Goal: Information Seeking & Learning: Check status

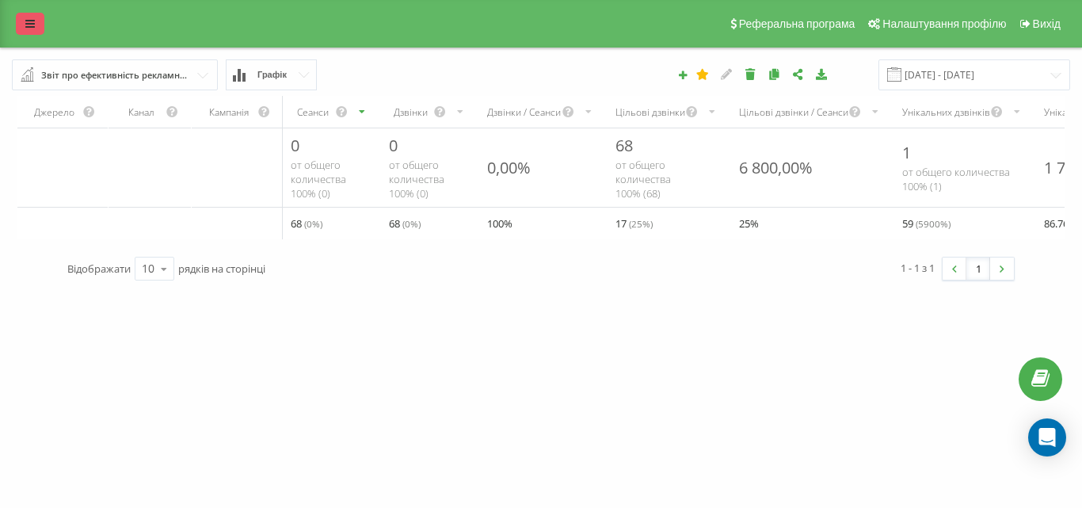
click at [25, 27] on icon at bounding box center [30, 23] width 10 height 11
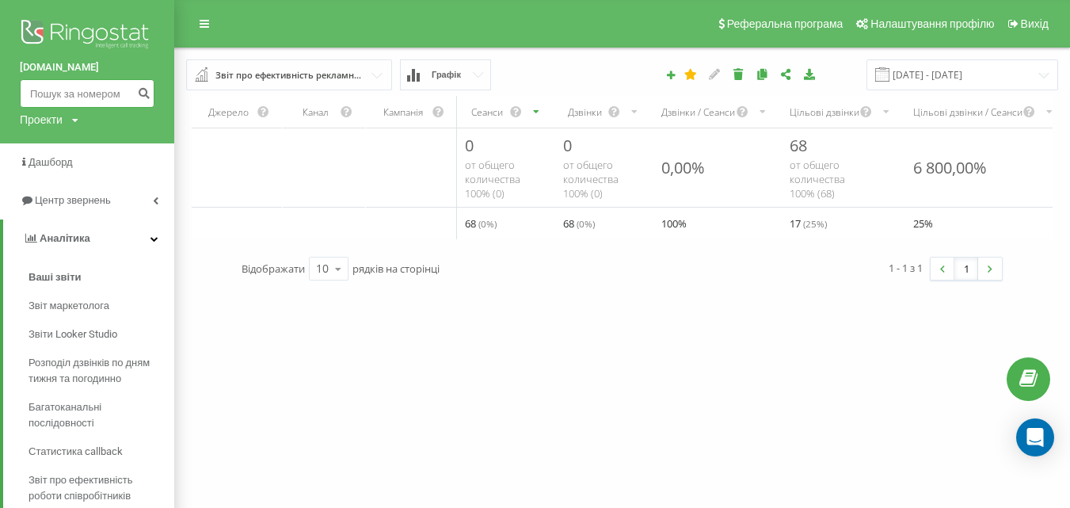
click at [51, 95] on input at bounding box center [87, 93] width 135 height 29
paste input "0503301546"
type input "0503301546"
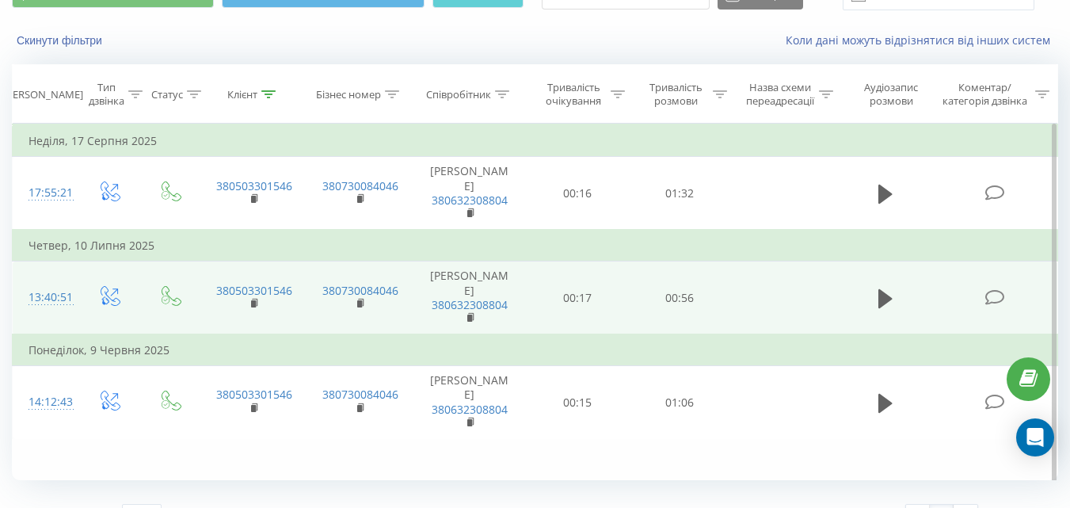
scroll to position [79, 0]
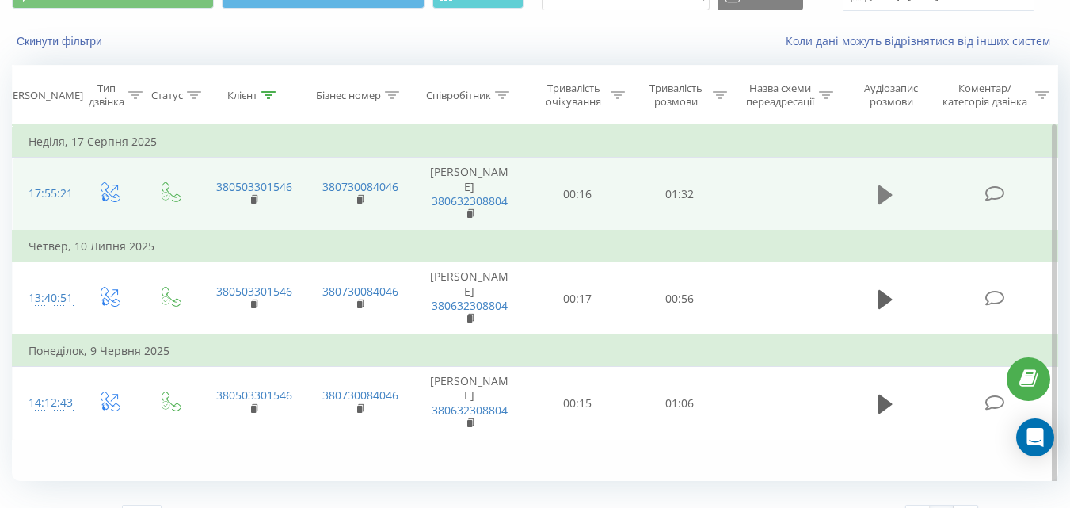
click at [888, 204] on icon at bounding box center [885, 194] width 14 height 19
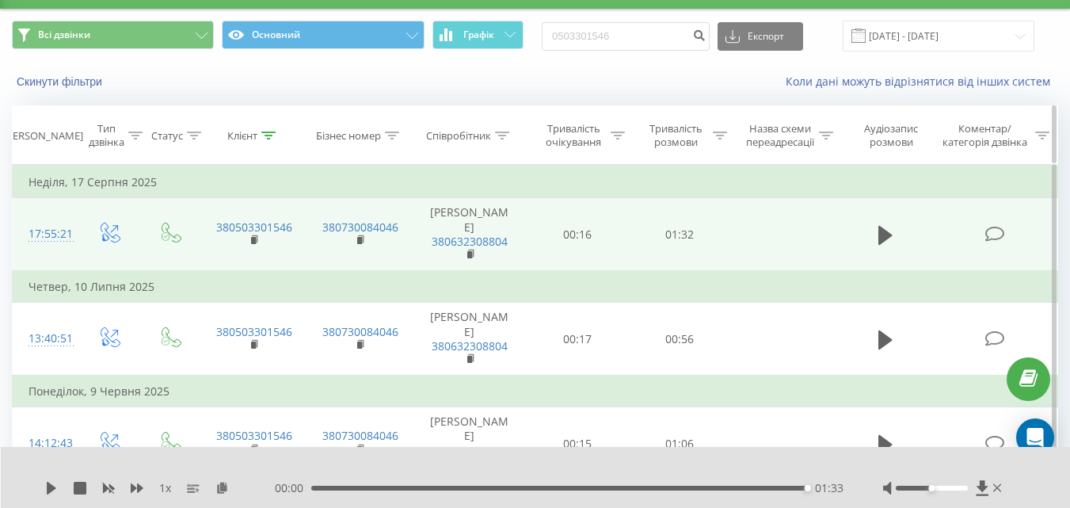
scroll to position [0, 0]
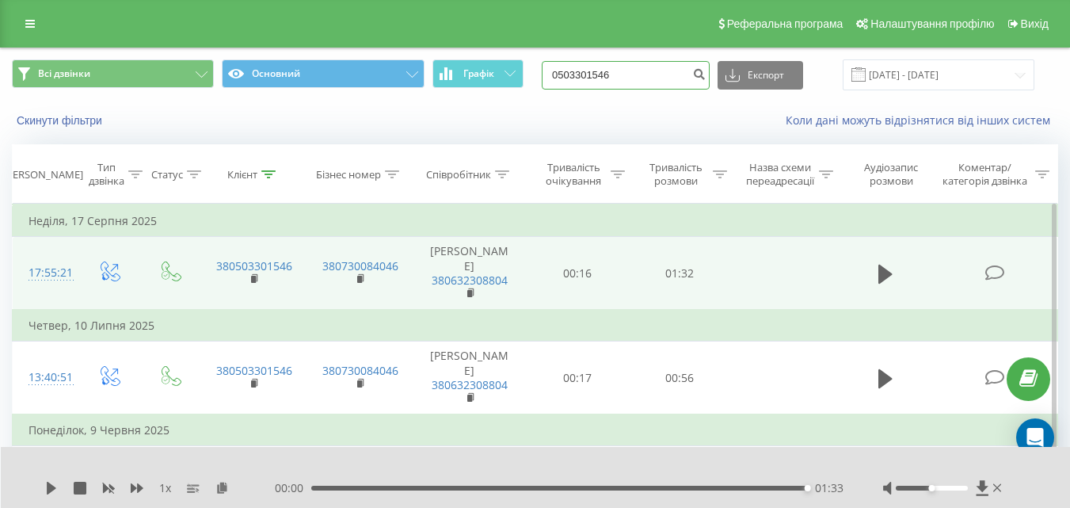
click at [623, 78] on input "0503301546" at bounding box center [626, 75] width 168 height 29
paste input "635071634"
type input "0635071634"
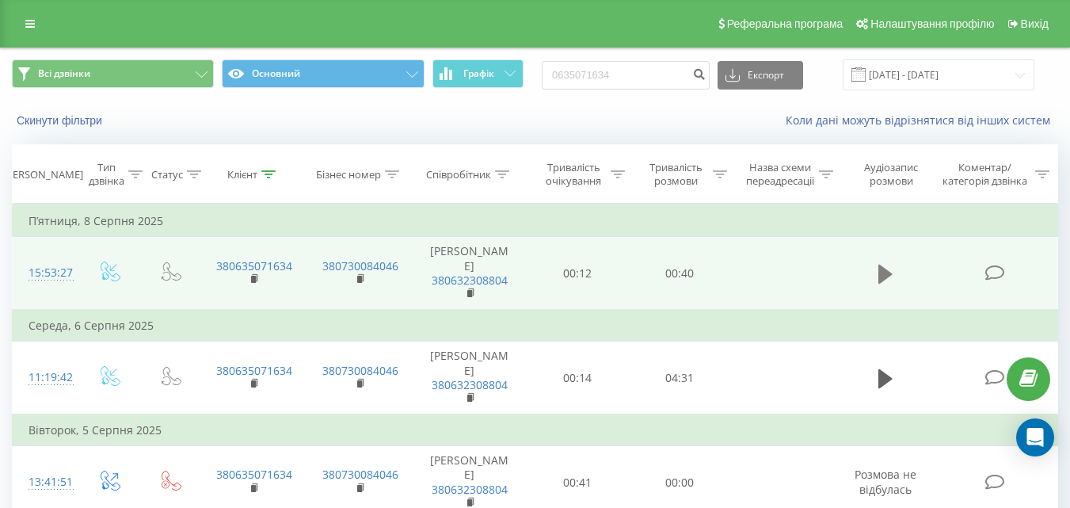
click at [889, 284] on icon at bounding box center [885, 274] width 14 height 19
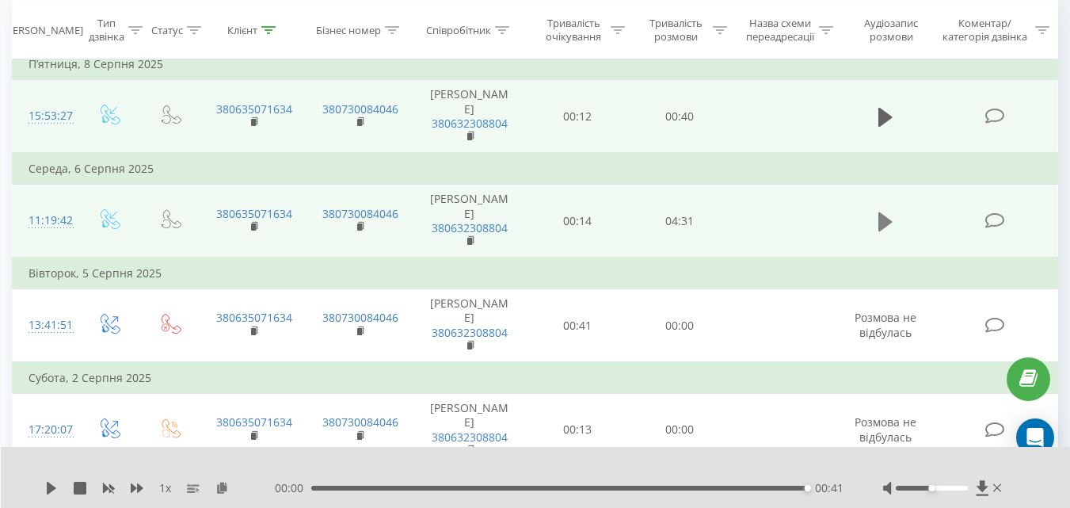
scroll to position [158, 0]
click at [893, 233] on button at bounding box center [886, 221] width 24 height 24
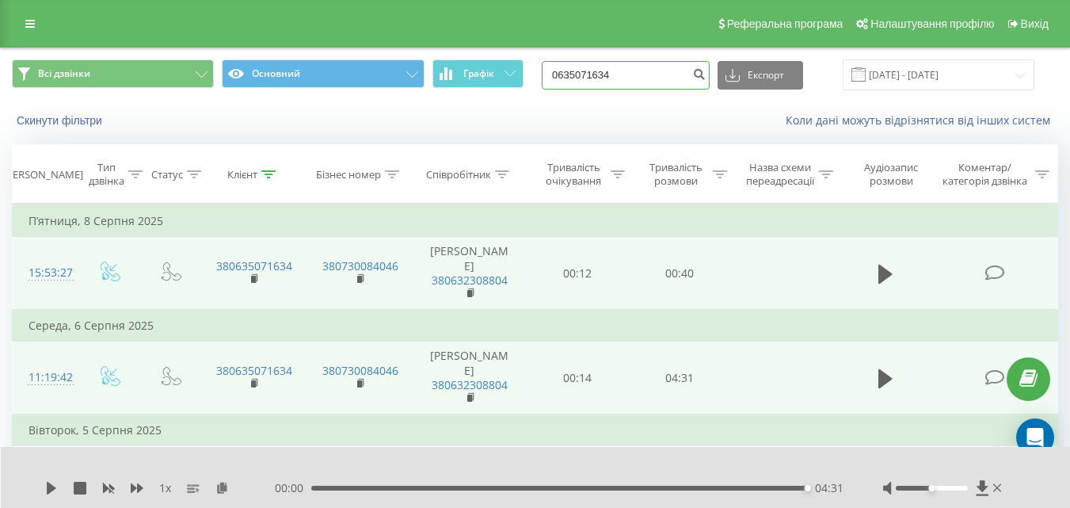
click at [634, 70] on input "0635071634" at bounding box center [626, 75] width 168 height 29
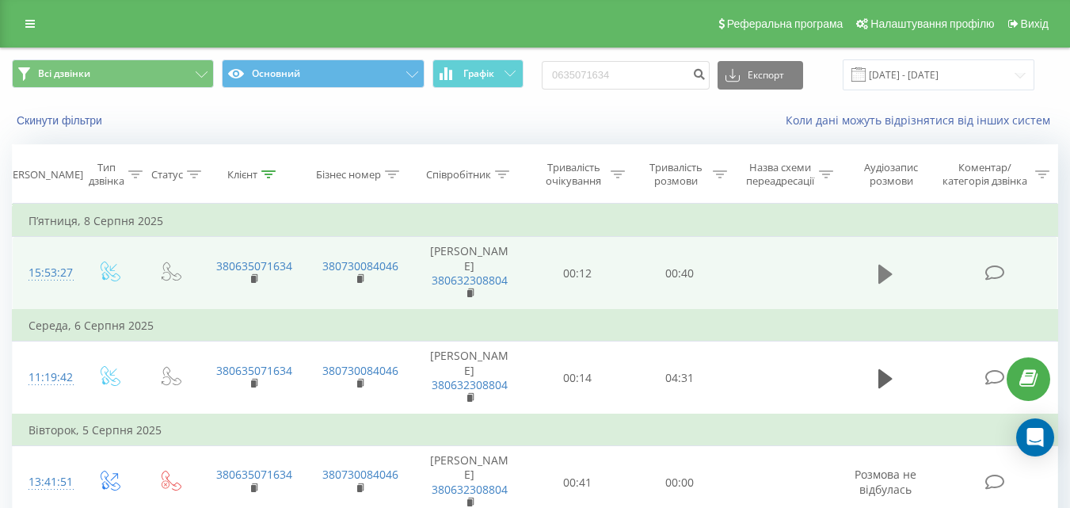
click at [886, 284] on icon at bounding box center [885, 274] width 14 height 19
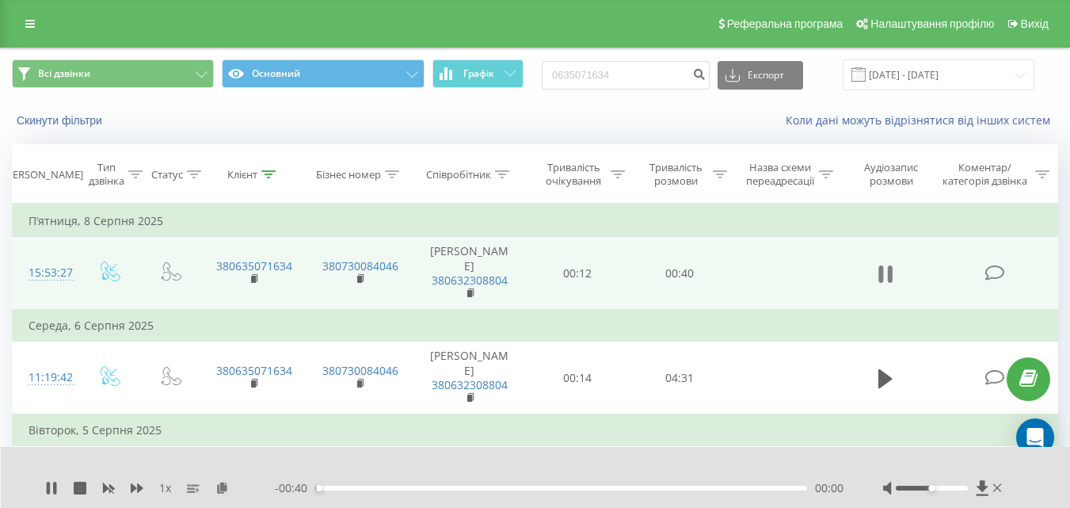
click at [887, 285] on icon at bounding box center [885, 274] width 14 height 22
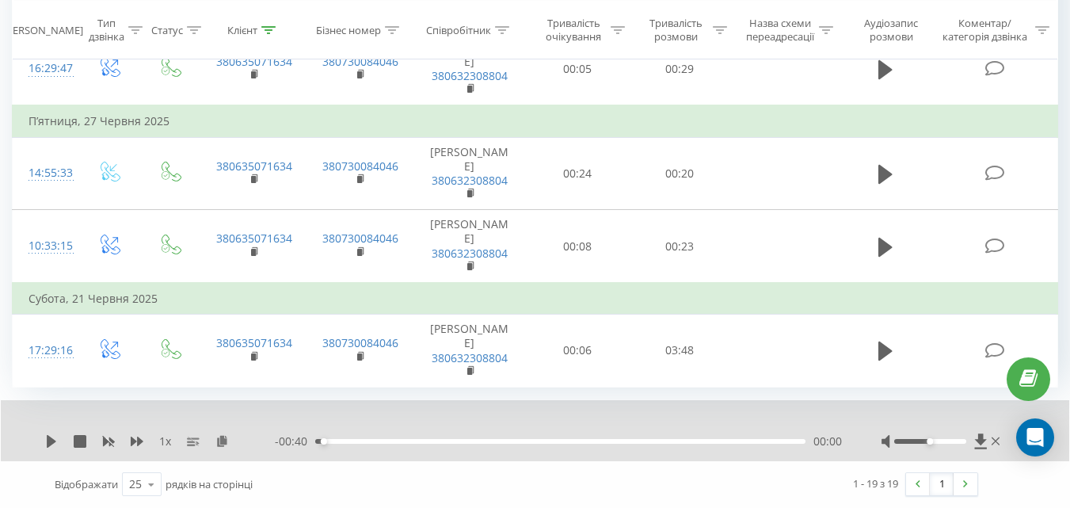
scroll to position [2134, 0]
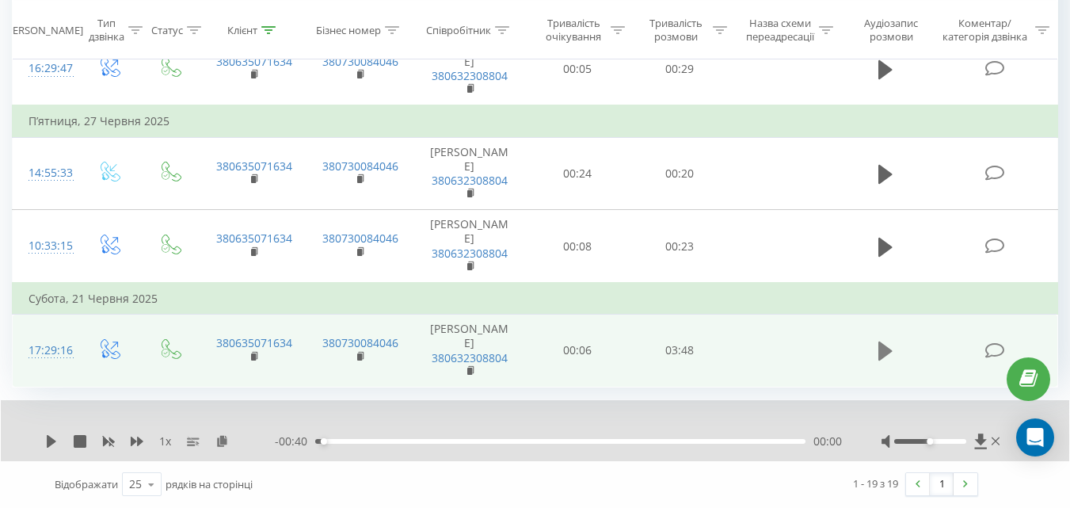
click at [890, 342] on icon at bounding box center [885, 351] width 14 height 22
click at [893, 343] on icon at bounding box center [890, 351] width 5 height 17
drag, startPoint x: 642, startPoint y: 439, endPoint x: 307, endPoint y: 449, distance: 335.2
click at [307, 449] on div "- 03:49 00:00 00:00" at bounding box center [558, 441] width 567 height 16
drag, startPoint x: 928, startPoint y: 442, endPoint x: 986, endPoint y: 444, distance: 57.9
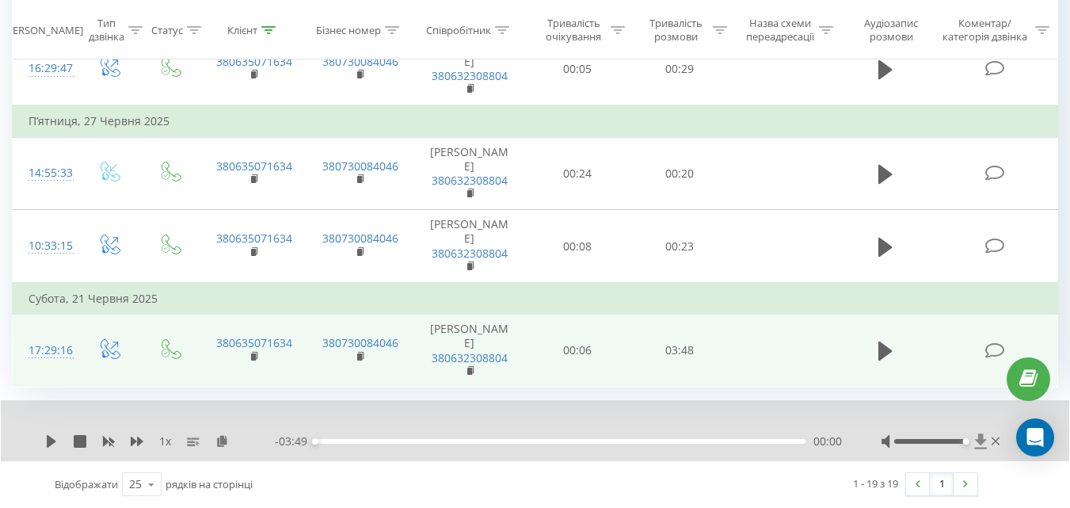
click at [986, 444] on div at bounding box center [943, 441] width 122 height 16
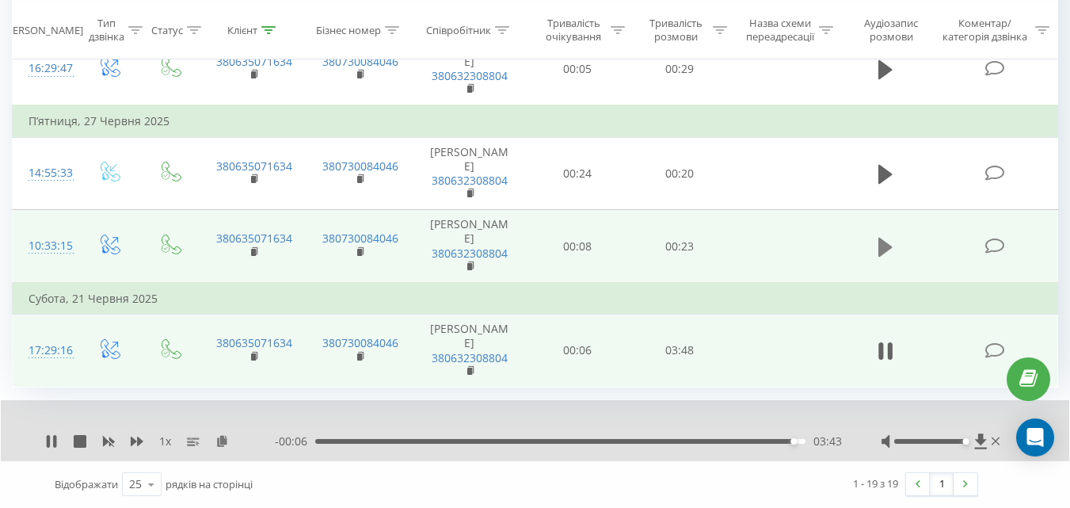
click at [878, 235] on button at bounding box center [886, 247] width 24 height 24
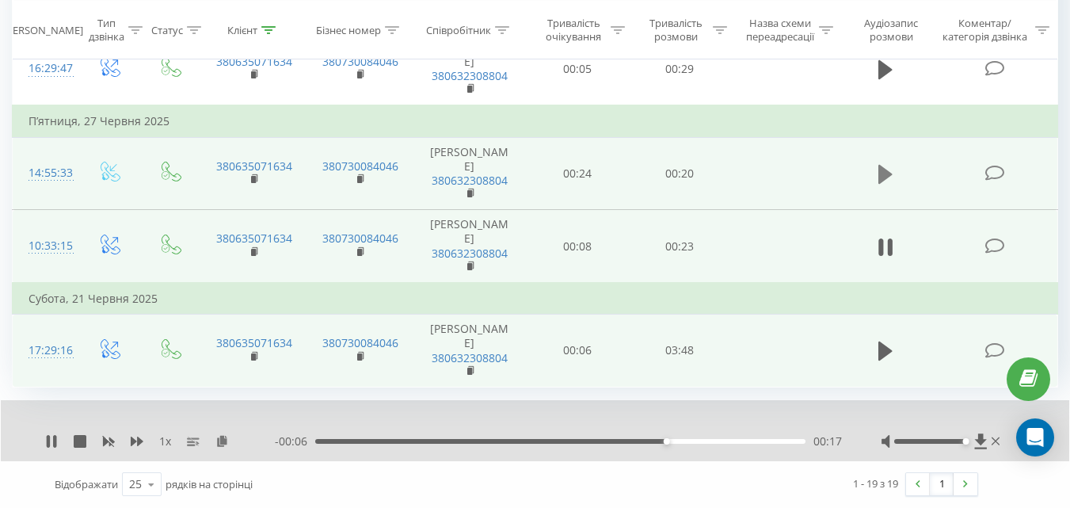
click at [887, 165] on icon at bounding box center [885, 174] width 14 height 19
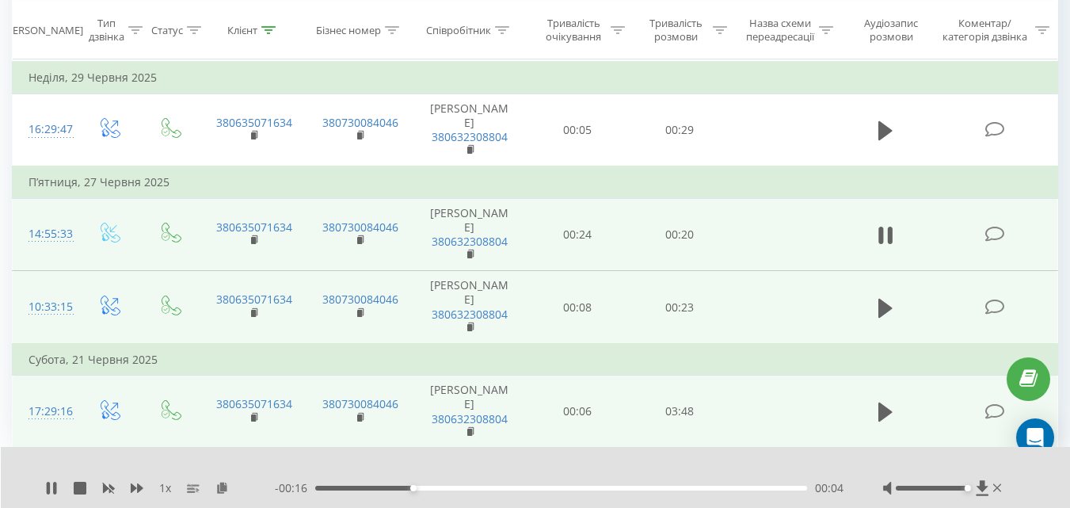
scroll to position [1897, 0]
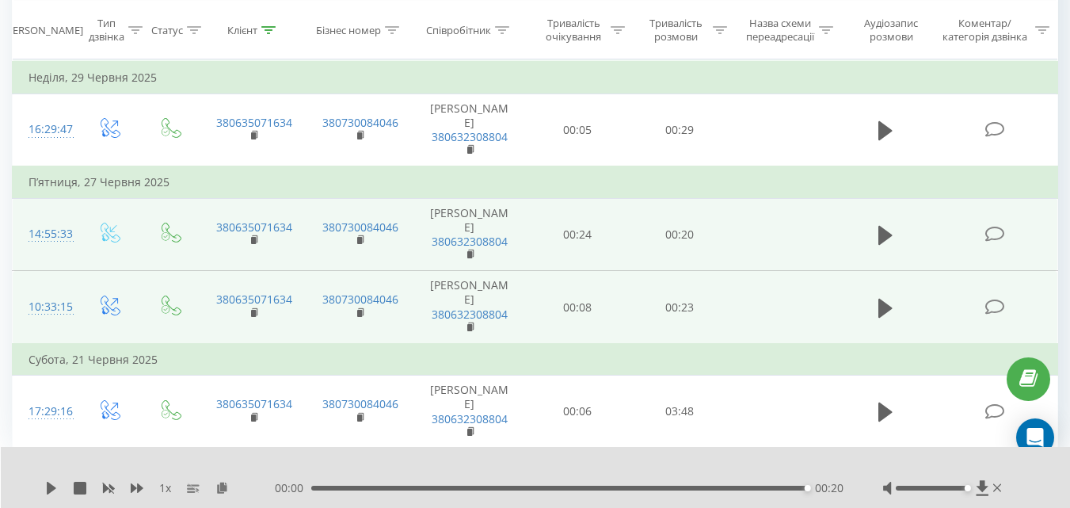
click at [882, 37] on icon at bounding box center [885, 26] width 14 height 22
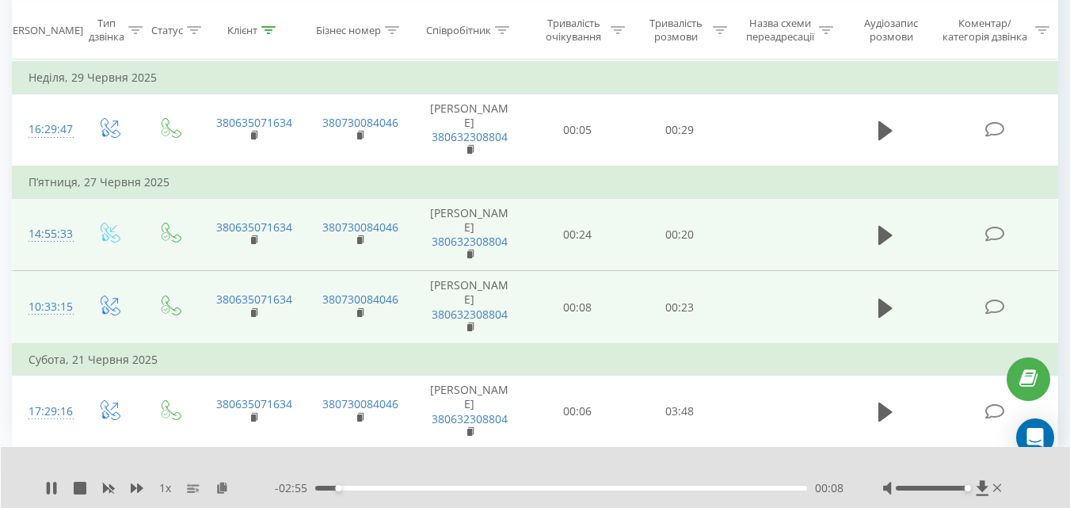
scroll to position [1579, 0]
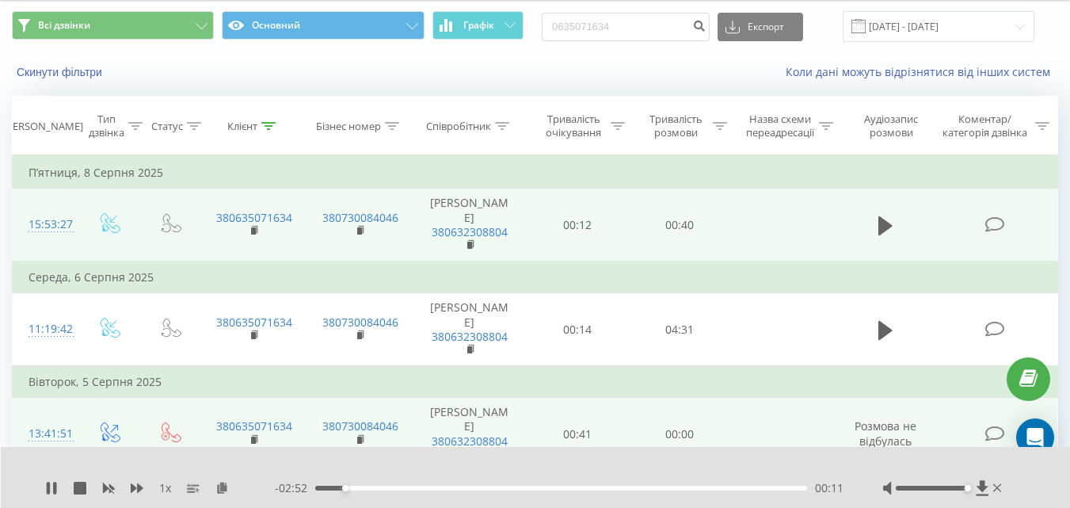
scroll to position [0, 0]
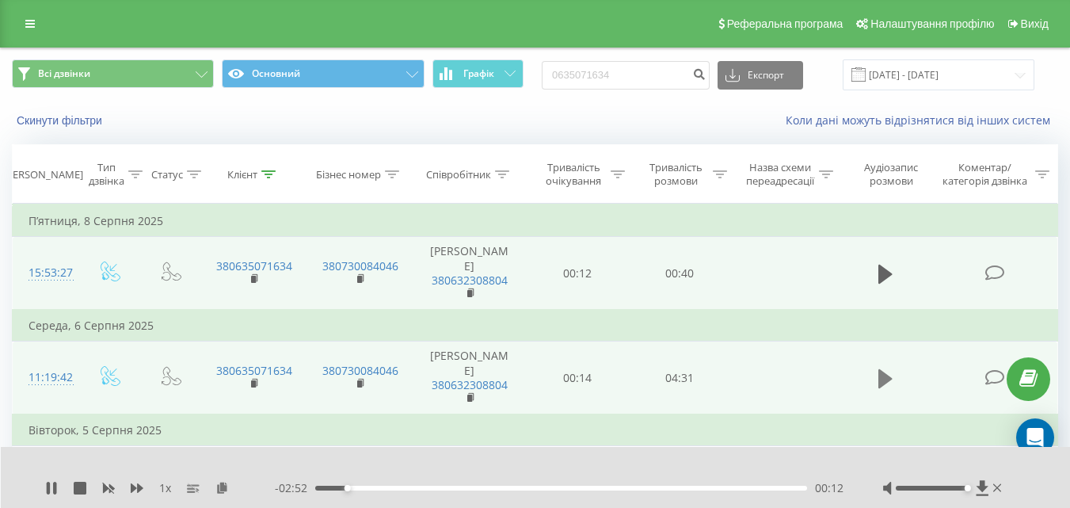
click at [879, 387] on icon at bounding box center [885, 377] width 14 height 19
click at [892, 387] on icon at bounding box center [890, 378] width 5 height 17
click at [893, 284] on button at bounding box center [886, 274] width 24 height 24
click at [889, 283] on icon at bounding box center [890, 273] width 5 height 17
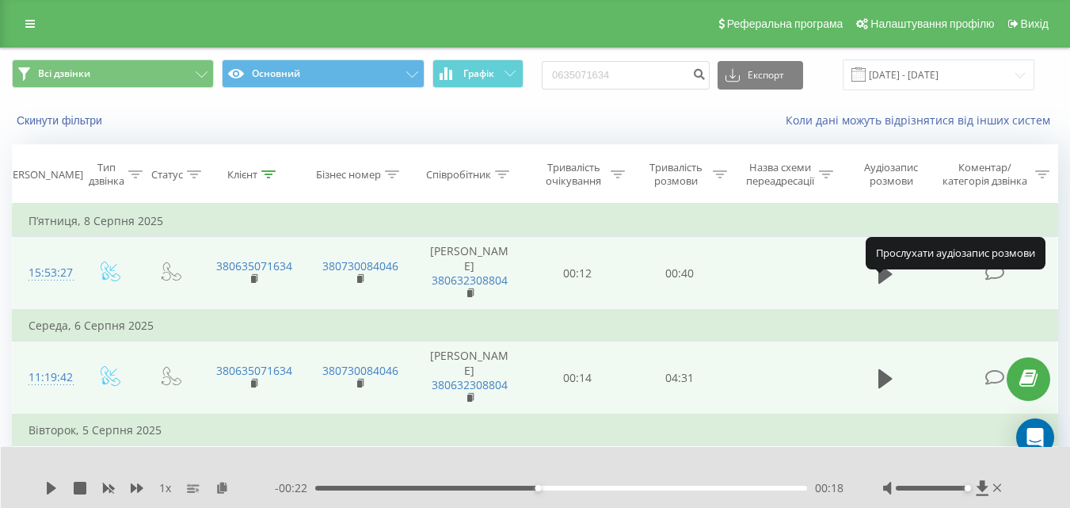
click at [889, 285] on icon at bounding box center [885, 274] width 14 height 22
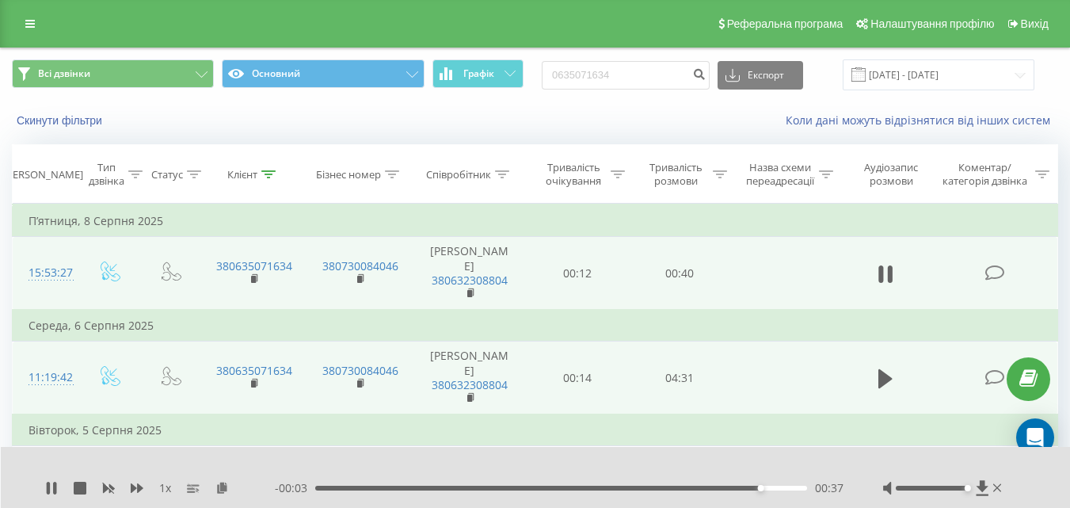
click at [664, 479] on div "1 x - 00:03 00:37 00:37" at bounding box center [536, 477] width 1070 height 61
click at [669, 493] on div "- 00:03 00:37 00:37" at bounding box center [559, 488] width 569 height 16
click at [674, 483] on div "- 00:02 00:38 00:38" at bounding box center [559, 488] width 569 height 16
click at [681, 490] on div "00:30" at bounding box center [561, 488] width 492 height 5
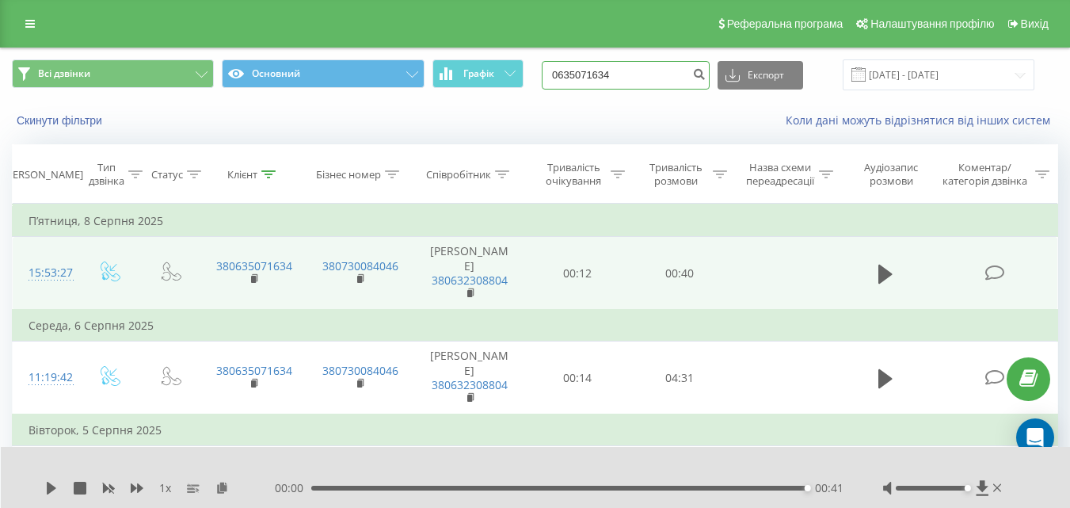
click at [642, 65] on input "0635071634" at bounding box center [626, 75] width 168 height 29
paste input "931511991"
type input "0931511991"
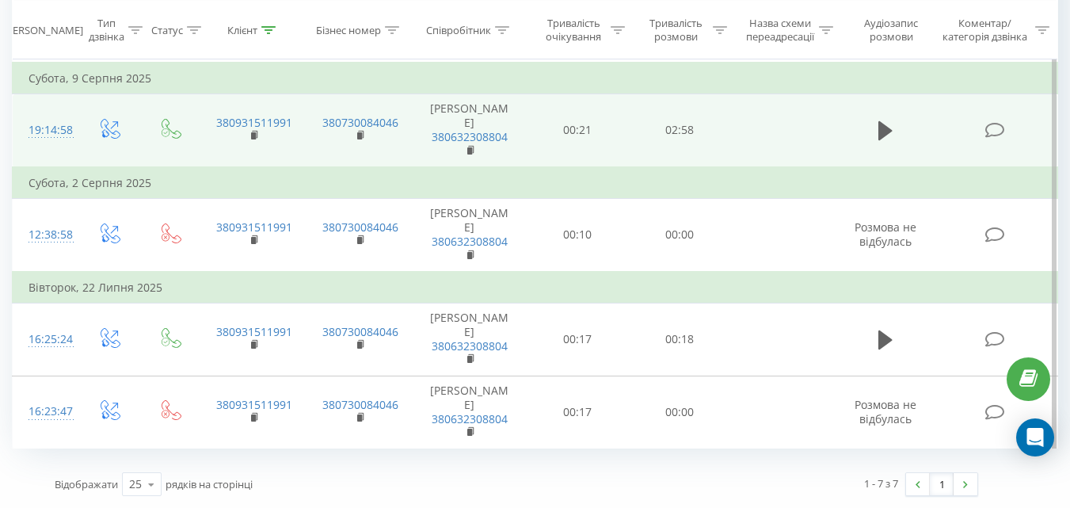
scroll to position [469, 0]
click at [864, 167] on td at bounding box center [886, 130] width 98 height 73
click at [888, 140] on icon at bounding box center [885, 130] width 14 height 19
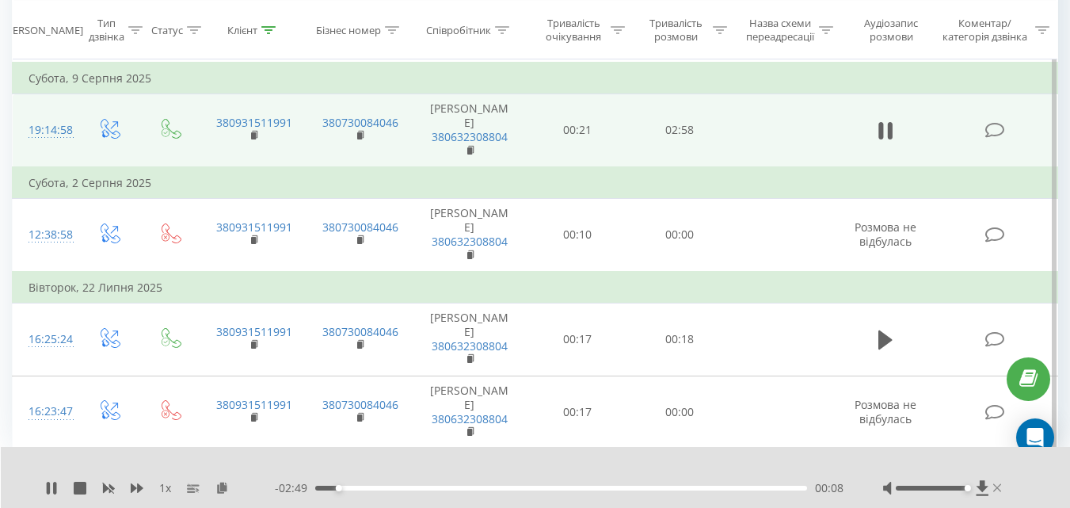
drag, startPoint x: 934, startPoint y: 488, endPoint x: 999, endPoint y: 483, distance: 65.1
click at [999, 483] on div at bounding box center [944, 488] width 122 height 16
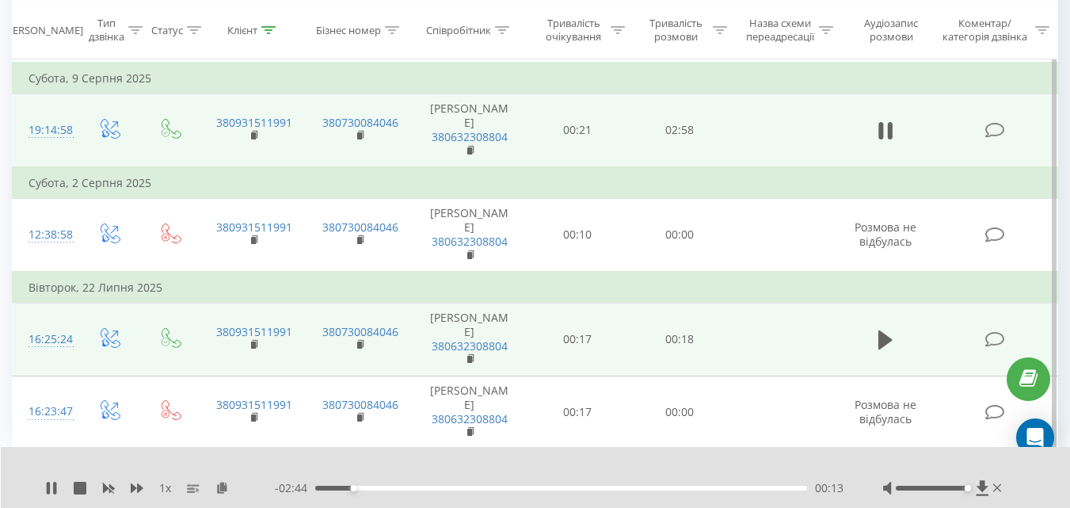
click at [737, 375] on td at bounding box center [784, 339] width 106 height 73
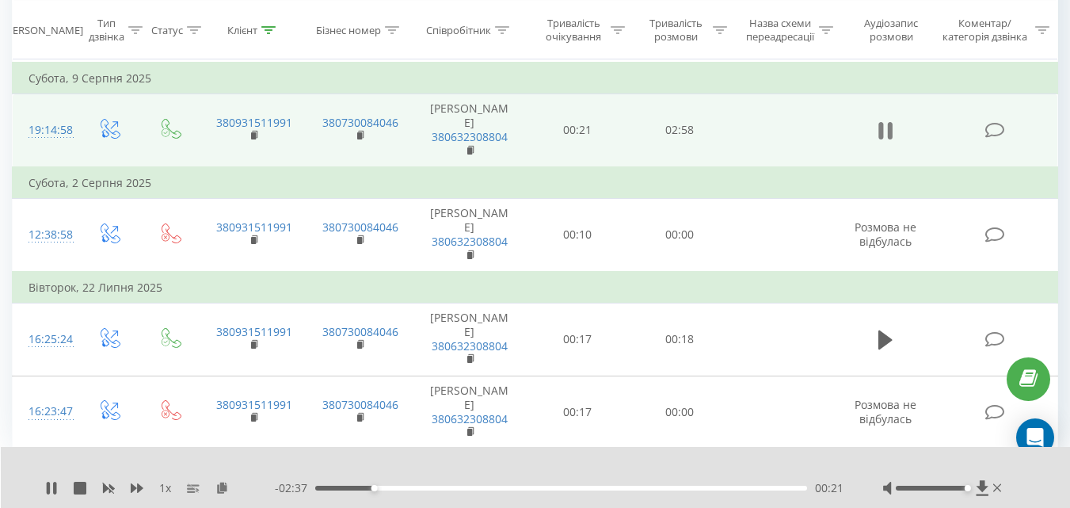
click at [880, 139] on icon at bounding box center [881, 130] width 5 height 17
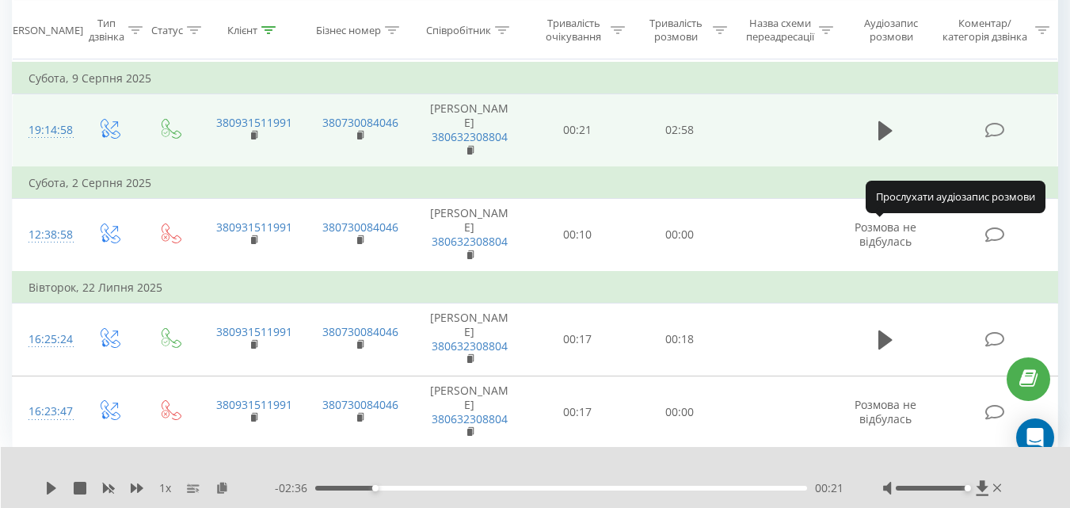
click at [880, 140] on icon at bounding box center [885, 130] width 14 height 19
click at [880, 139] on icon at bounding box center [881, 130] width 5 height 17
click at [886, 142] on icon at bounding box center [885, 131] width 14 height 22
